Goal: Check status: Verify the current state of an ongoing process or item

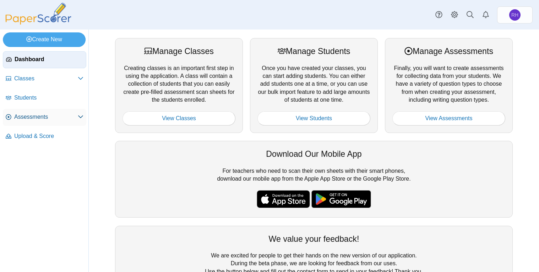
click at [45, 117] on span "Assessments" at bounding box center [46, 117] width 64 height 8
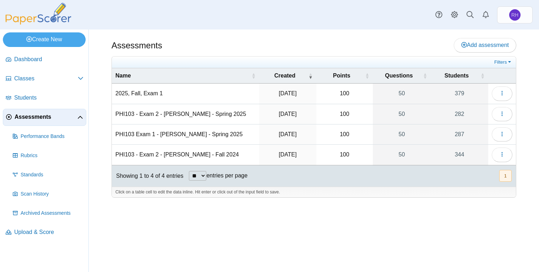
click at [125, 92] on td "2025, Fall, Exam 1" at bounding box center [185, 93] width 147 height 20
click at [470, 220] on div "Assessments Add assessment 100" at bounding box center [314, 150] width 450 height 242
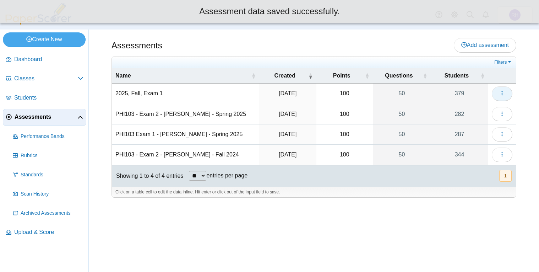
click at [510, 97] on button "button" at bounding box center [502, 93] width 21 height 14
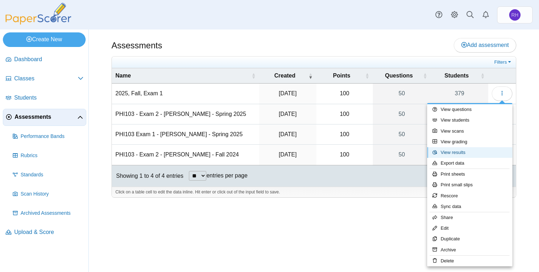
click at [464, 151] on link "View results" at bounding box center [469, 152] width 85 height 11
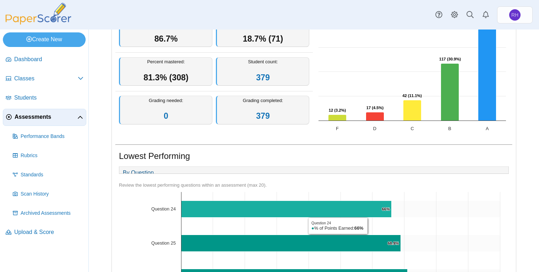
scroll to position [29, 0]
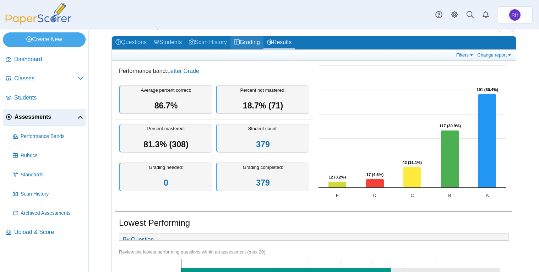
click at [260, 46] on link "Grading" at bounding box center [247, 42] width 33 height 13
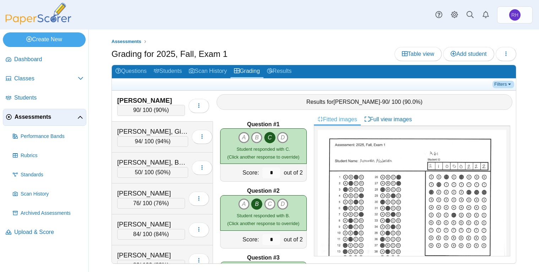
click at [504, 86] on link "Filters" at bounding box center [504, 84] width 22 height 7
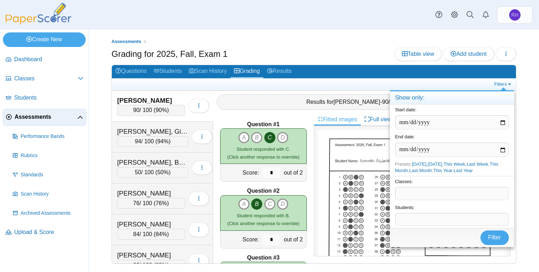
click at [447, 216] on span at bounding box center [452, 219] width 113 height 12
click at [491, 235] on span "Filter" at bounding box center [494, 238] width 13 height 6
